Goal: Task Accomplishment & Management: Manage account settings

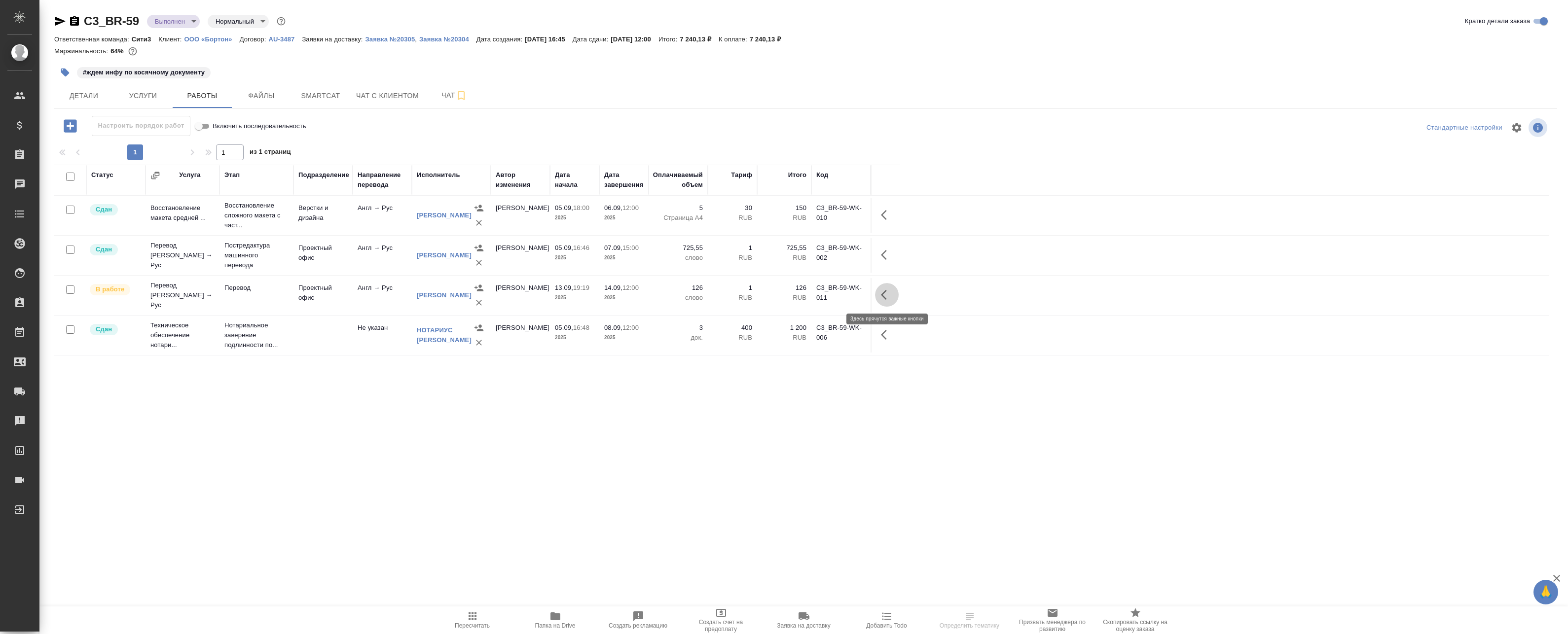
click at [886, 300] on icon "button" at bounding box center [886, 294] width 12 height 12
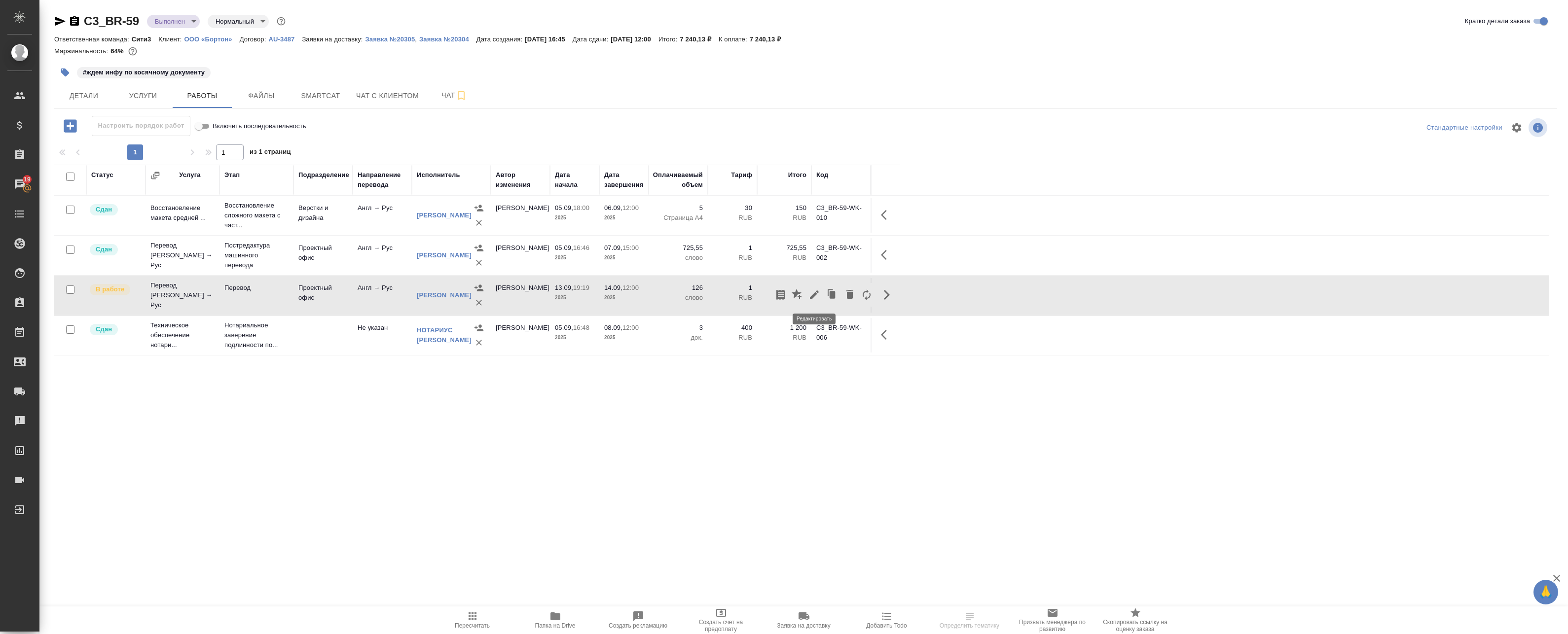
click at [816, 299] on icon "button" at bounding box center [814, 294] width 12 height 12
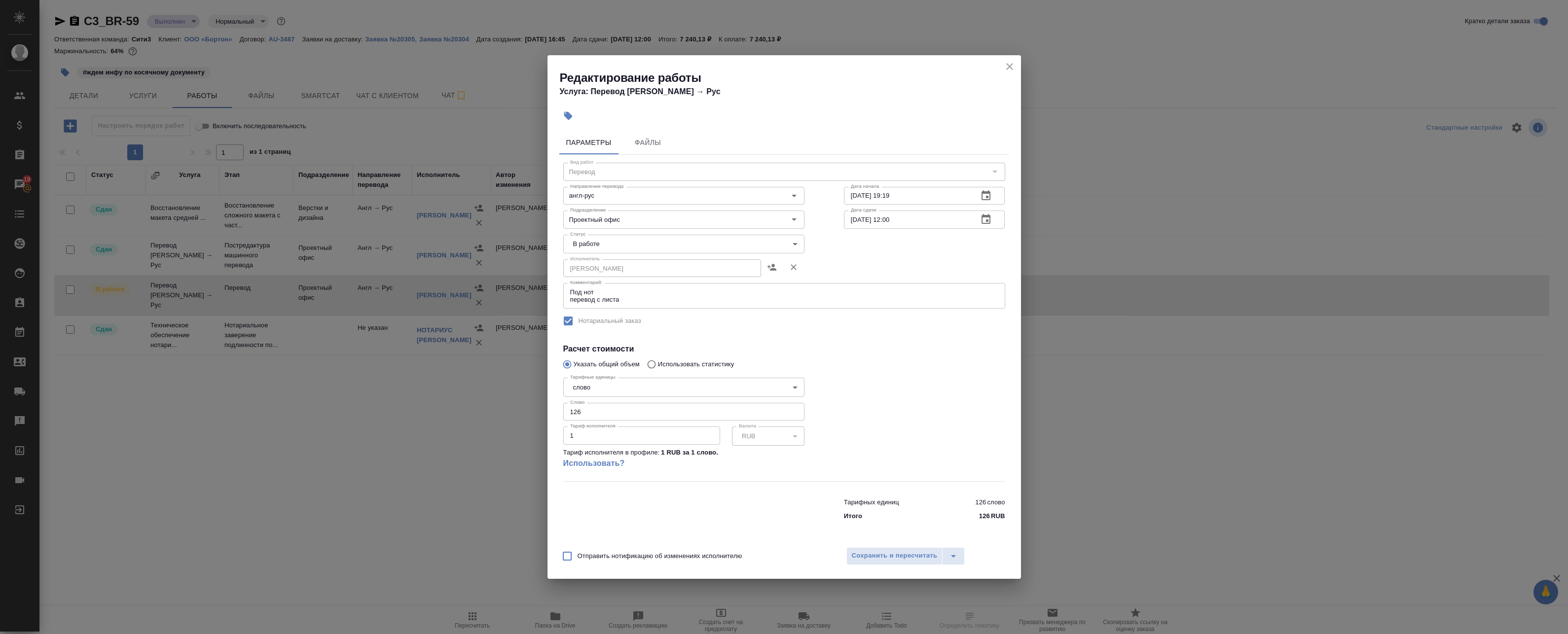
click at [615, 240] on body "🙏 .cls-1 fill:#fff; AWATERA Badanyan Artak Клиенты Спецификации Заказы 19 Чаты …" at bounding box center [784, 317] width 1568 height 634
click at [609, 272] on li "Сдан" at bounding box center [684, 277] width 242 height 17
type input "closed"
click at [883, 554] on span "Сохранить и пересчитать" at bounding box center [894, 555] width 86 height 12
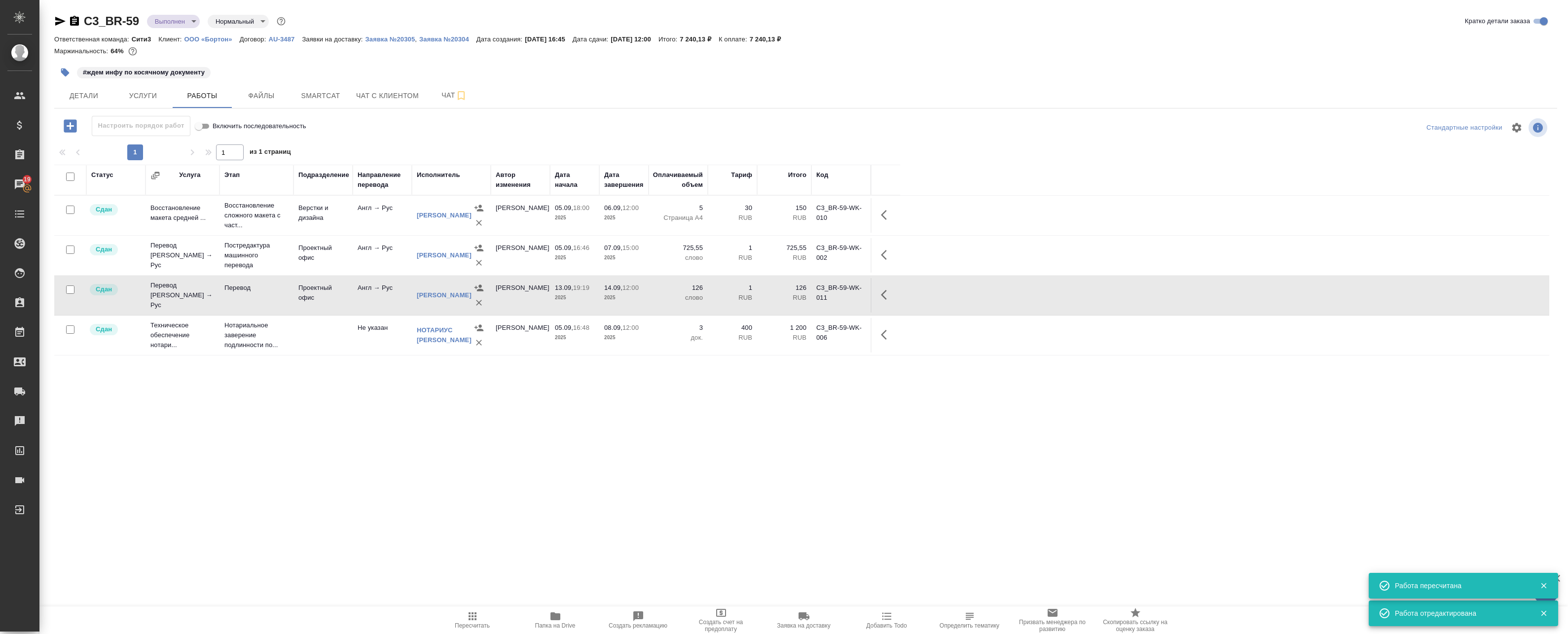
click at [477, 616] on icon "button" at bounding box center [472, 616] width 12 height 12
click at [320, 97] on span "Smartcat" at bounding box center [320, 96] width 47 height 13
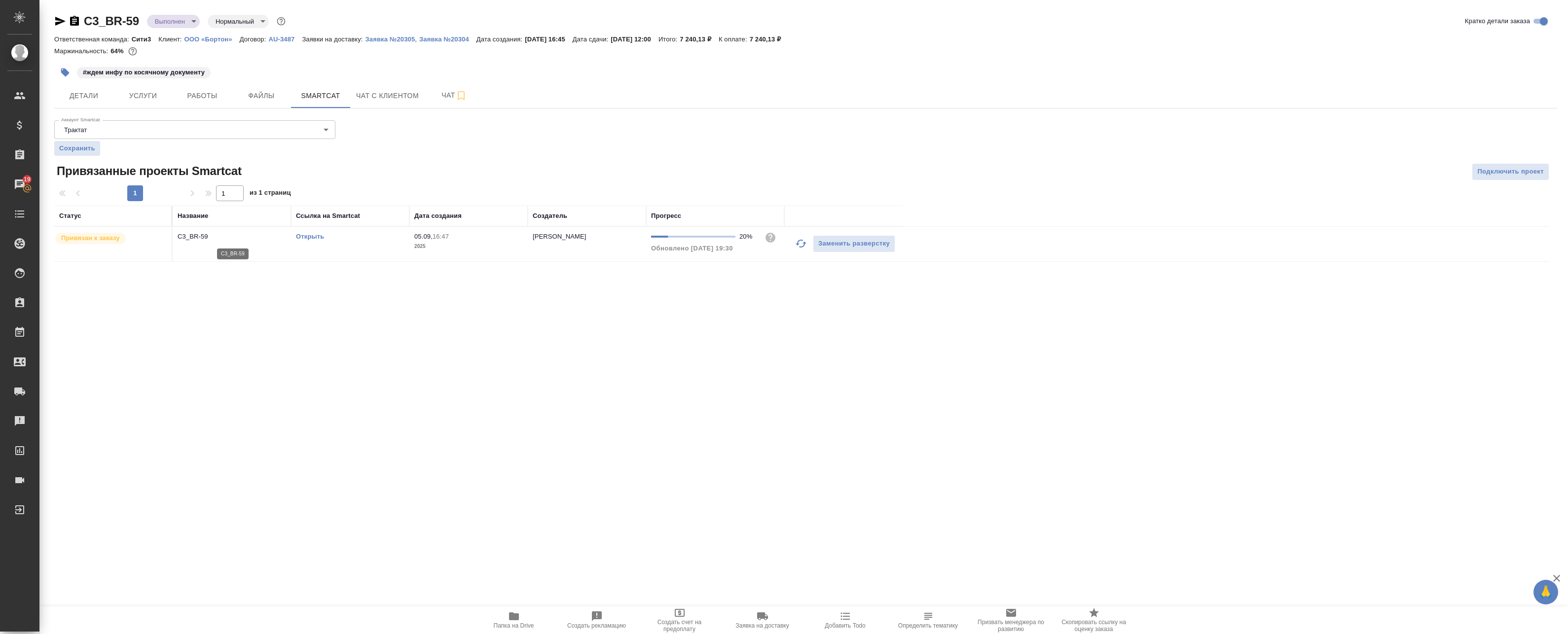
click at [276, 235] on p "C3_BR-59" at bounding box center [231, 236] width 108 height 10
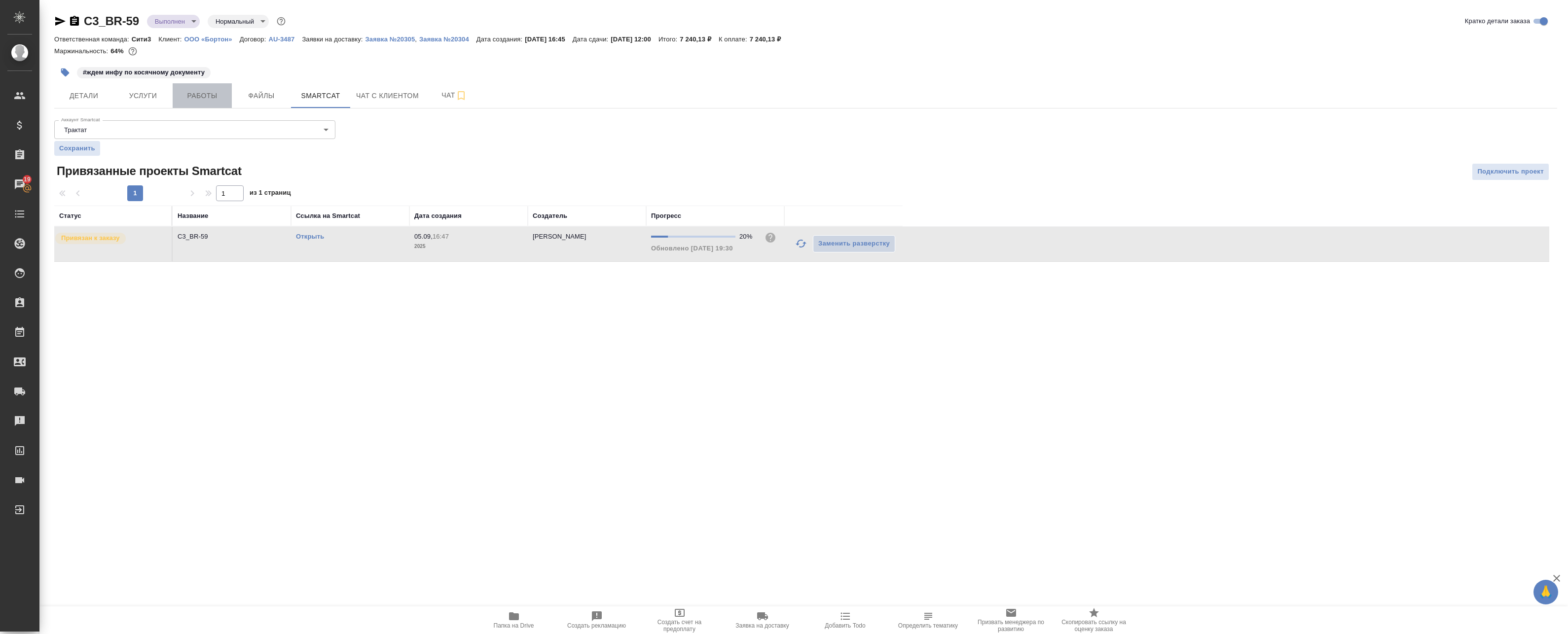
drag, startPoint x: 224, startPoint y: 91, endPoint x: 238, endPoint y: 129, distance: 40.5
click at [224, 92] on span "Работы" at bounding box center [202, 96] width 47 height 13
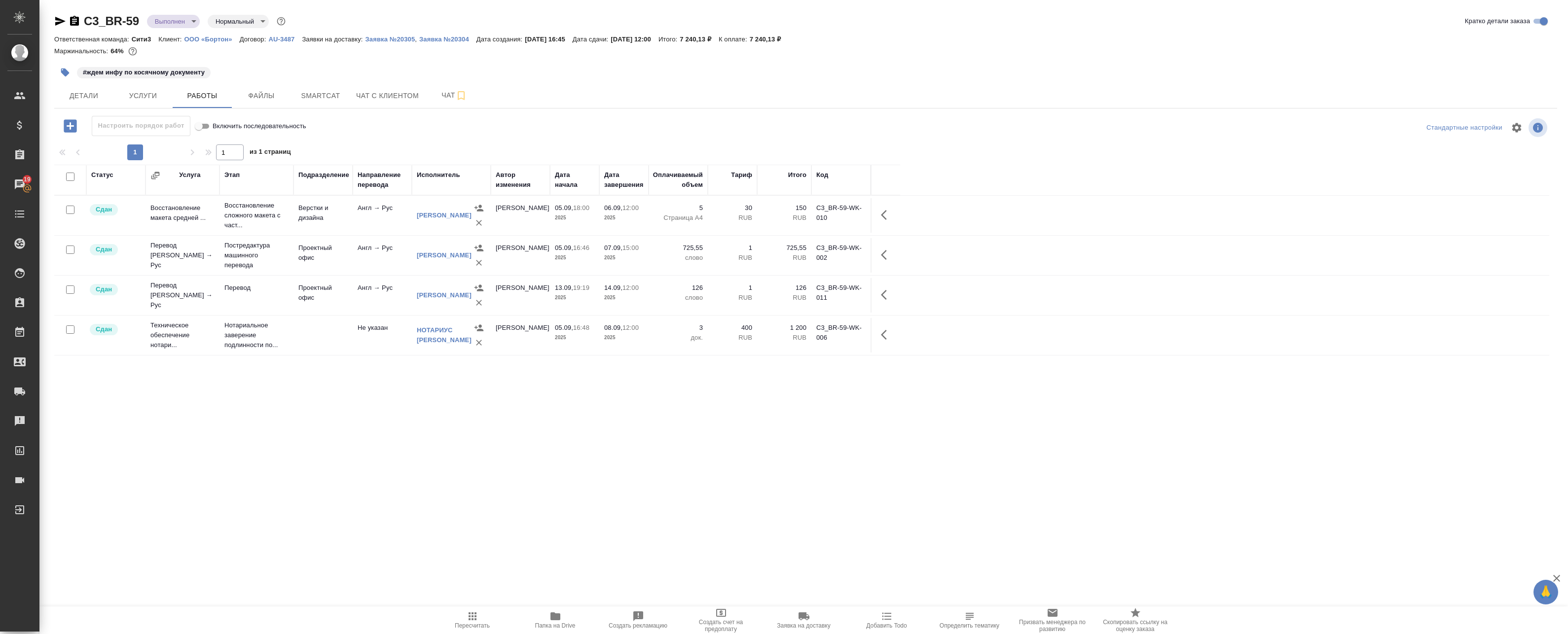
click at [472, 621] on icon "button" at bounding box center [472, 616] width 12 height 12
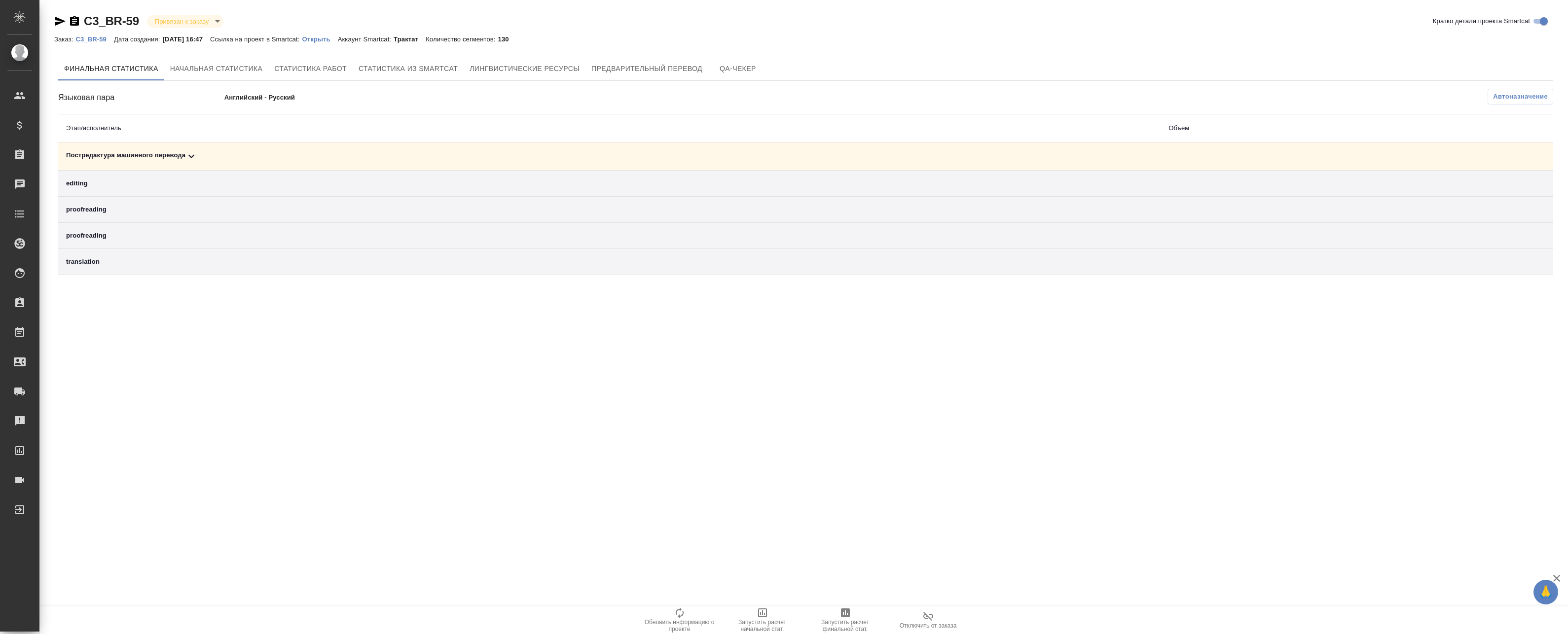
click at [305, 163] on td "Постредактура машинного перевода" at bounding box center [609, 156] width 1102 height 28
click at [301, 153] on div "Постредактура машинного перевода" at bounding box center [609, 156] width 1087 height 12
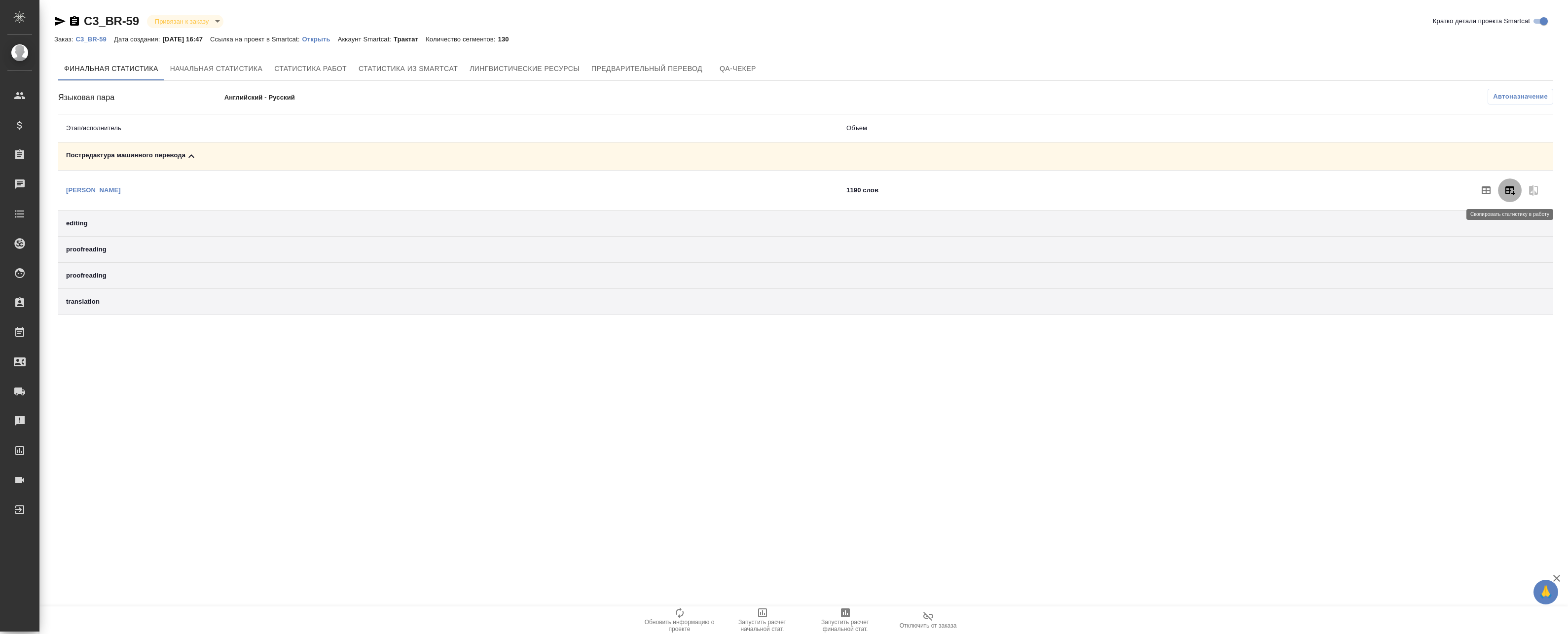
click at [1508, 192] on icon "button" at bounding box center [1509, 190] width 12 height 12
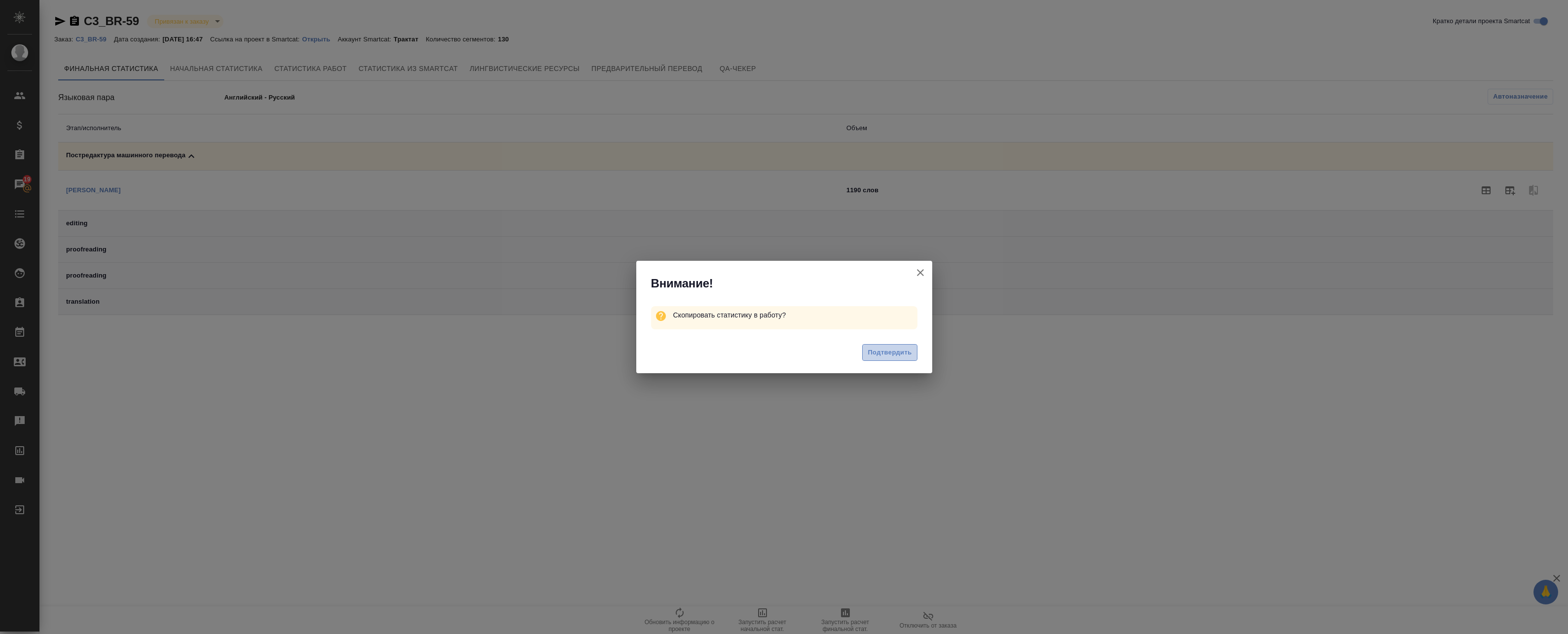
click at [870, 354] on span "Подтвердить" at bounding box center [889, 352] width 44 height 12
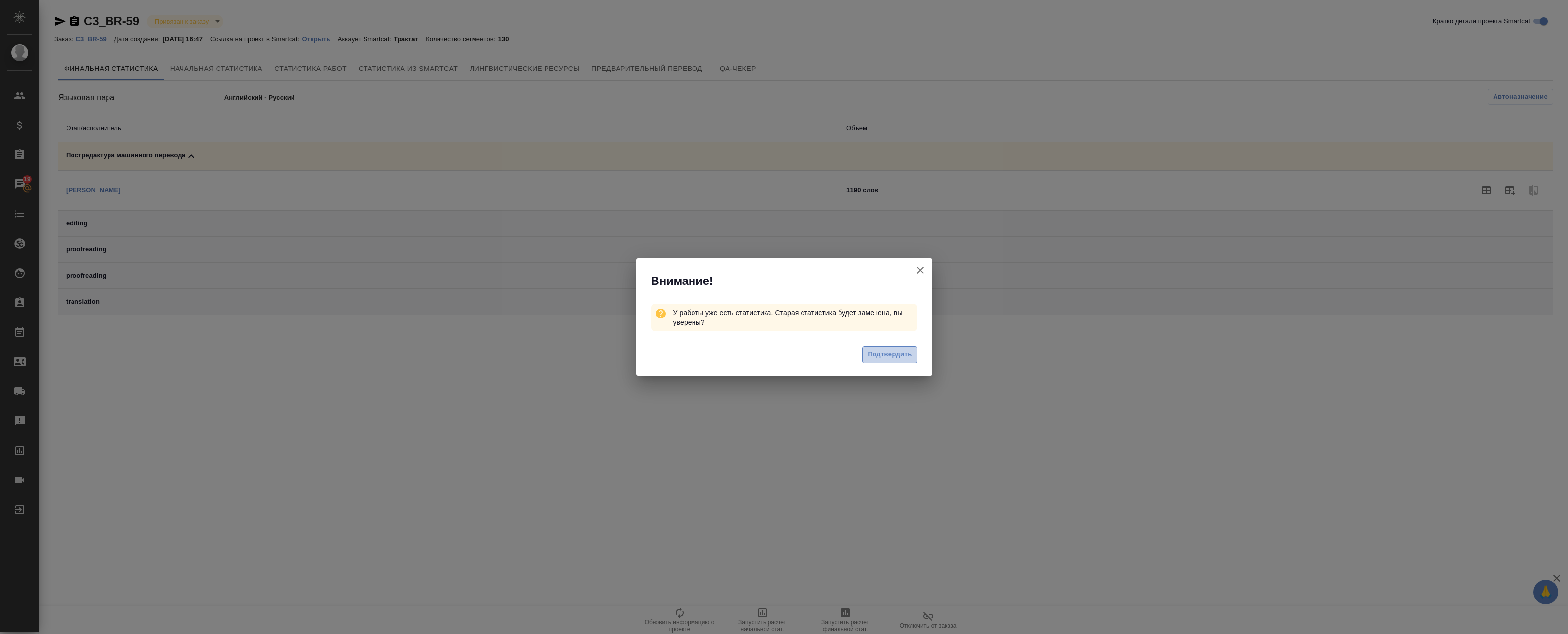
click at [884, 353] on span "Подтвердить" at bounding box center [889, 354] width 44 height 12
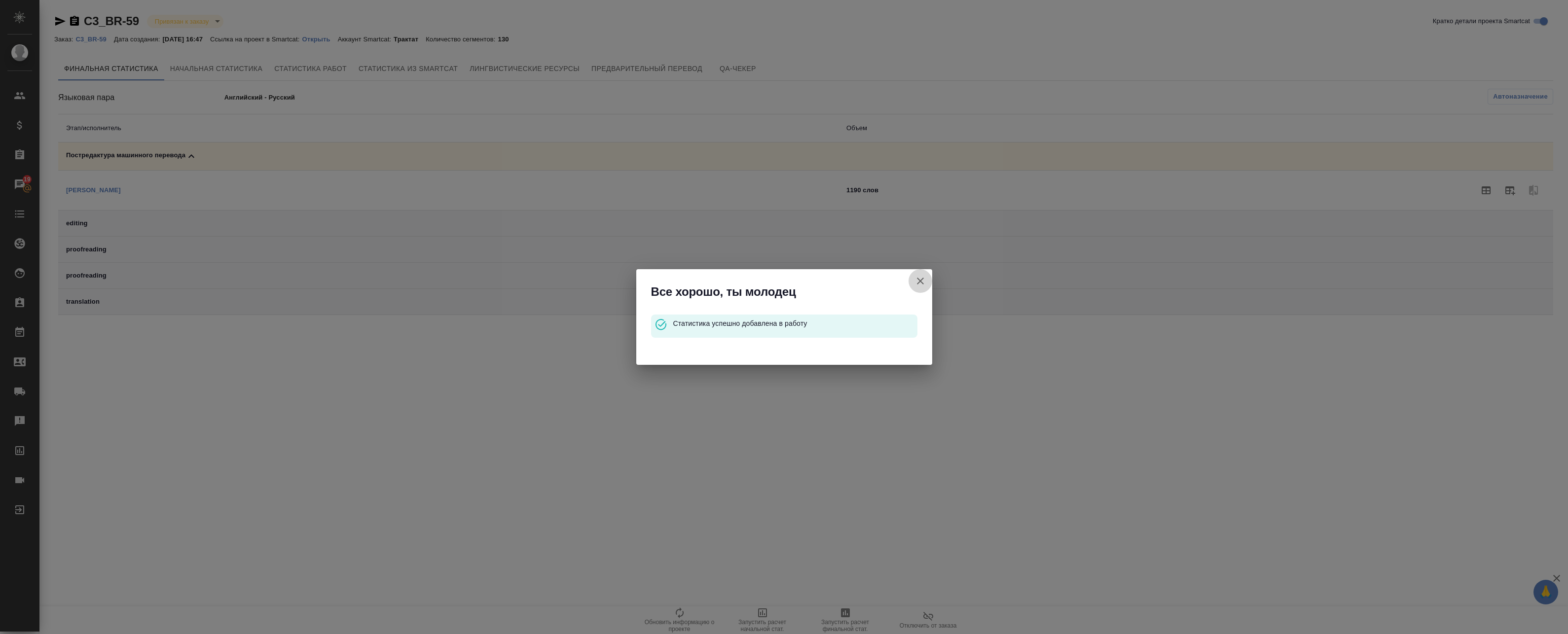
click at [920, 280] on icon "button" at bounding box center [920, 281] width 12 height 12
